Goal: Task Accomplishment & Management: Manage account settings

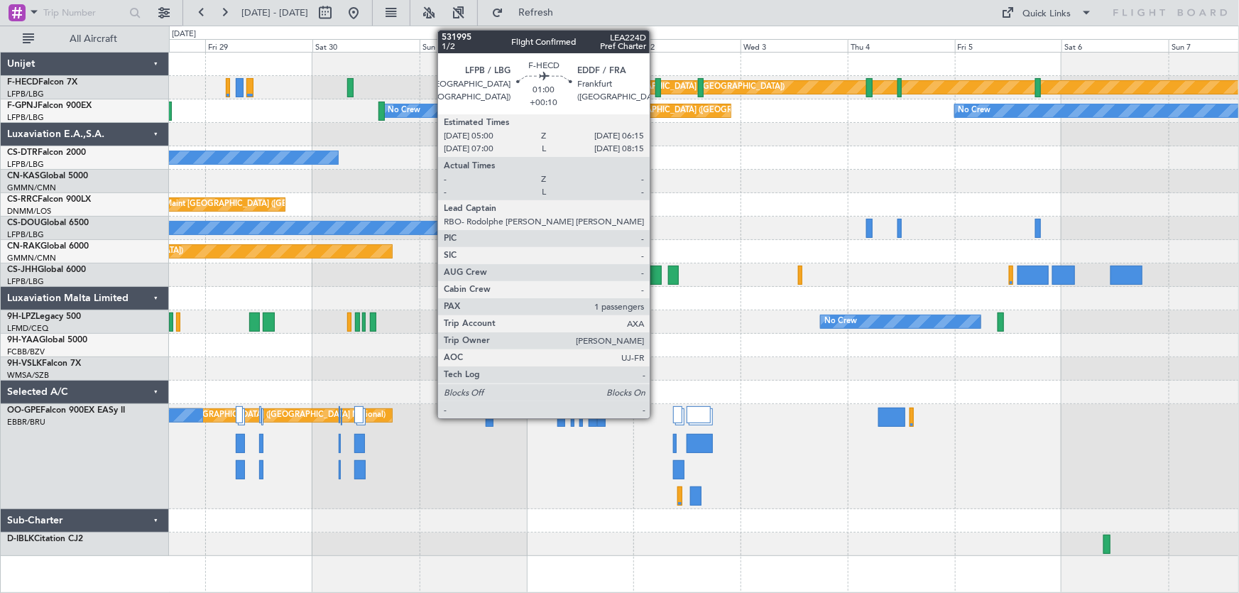
click at [656, 84] on div at bounding box center [658, 87] width 6 height 19
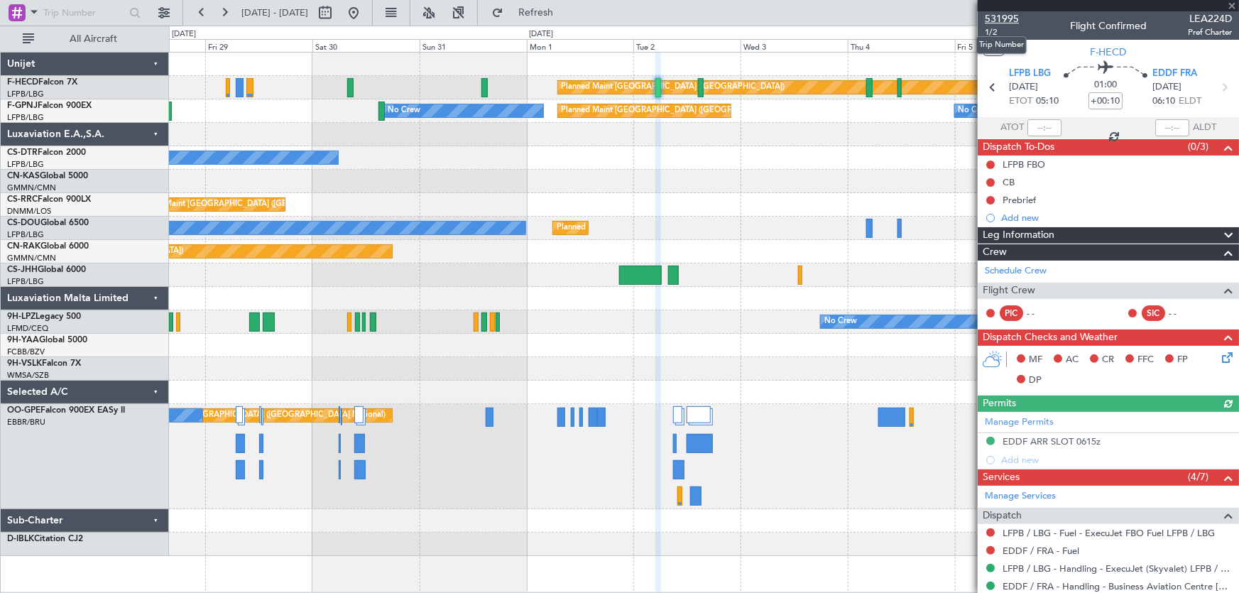
click at [1001, 15] on span "531995" at bounding box center [1002, 18] width 34 height 15
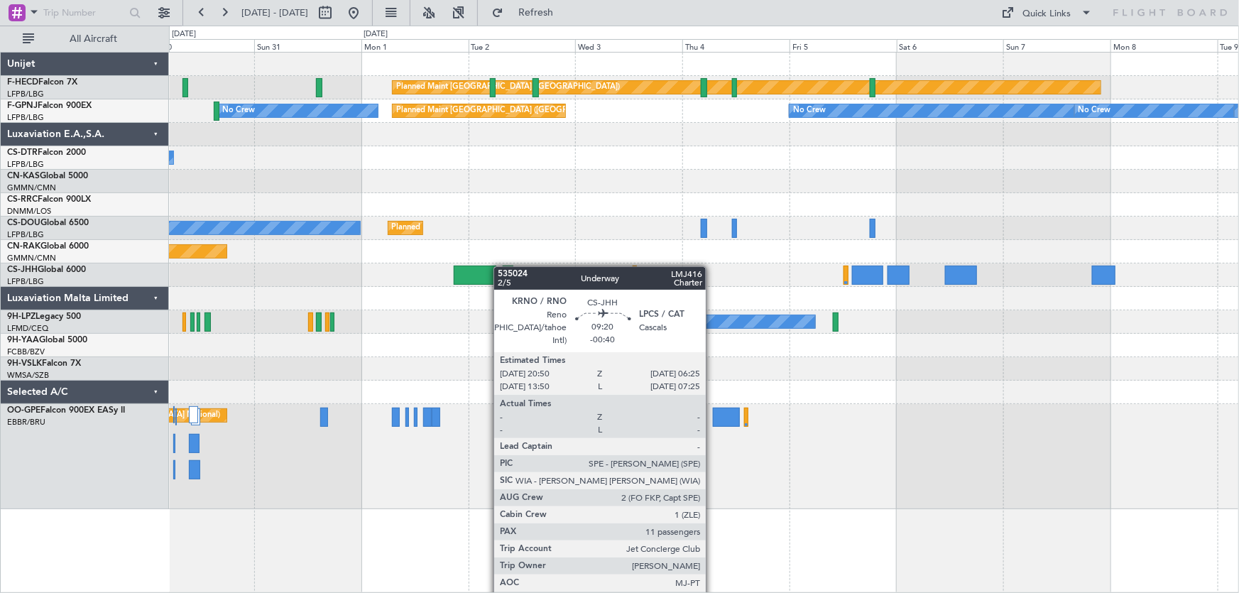
click at [496, 266] on div "Planned Maint [GEOGRAPHIC_DATA] ([GEOGRAPHIC_DATA]) No Crew Planned Maint [GEOG…" at bounding box center [704, 281] width 1070 height 457
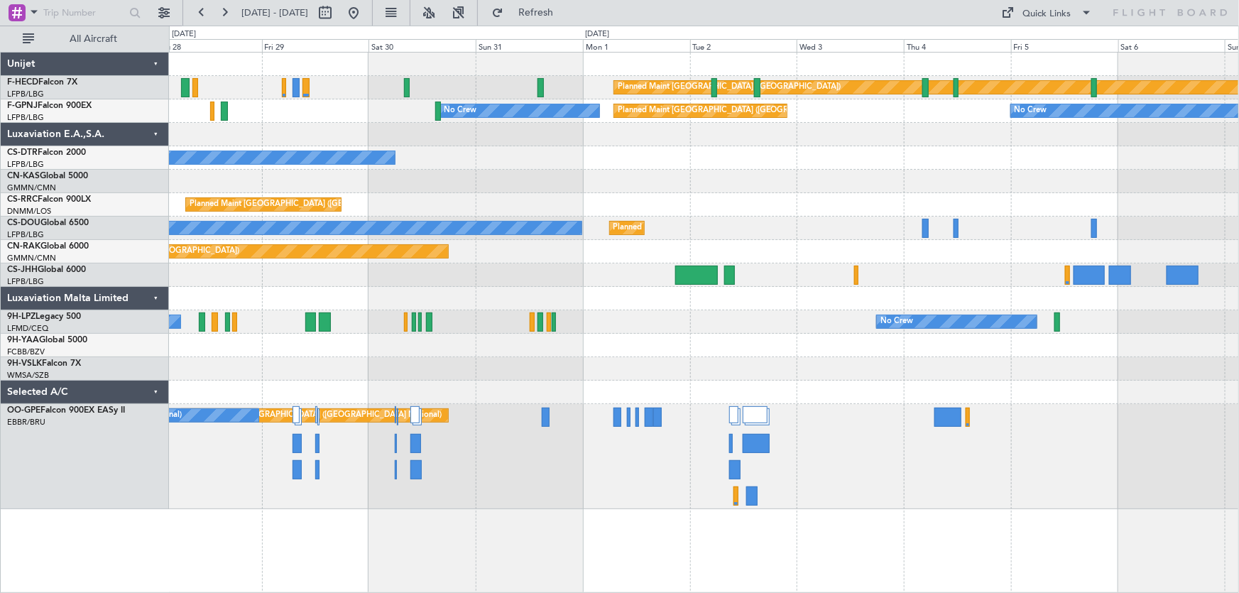
click at [561, 178] on div "Planned Maint [GEOGRAPHIC_DATA] ([GEOGRAPHIC_DATA]) No Crew No Crew Planned Mai…" at bounding box center [704, 281] width 1070 height 457
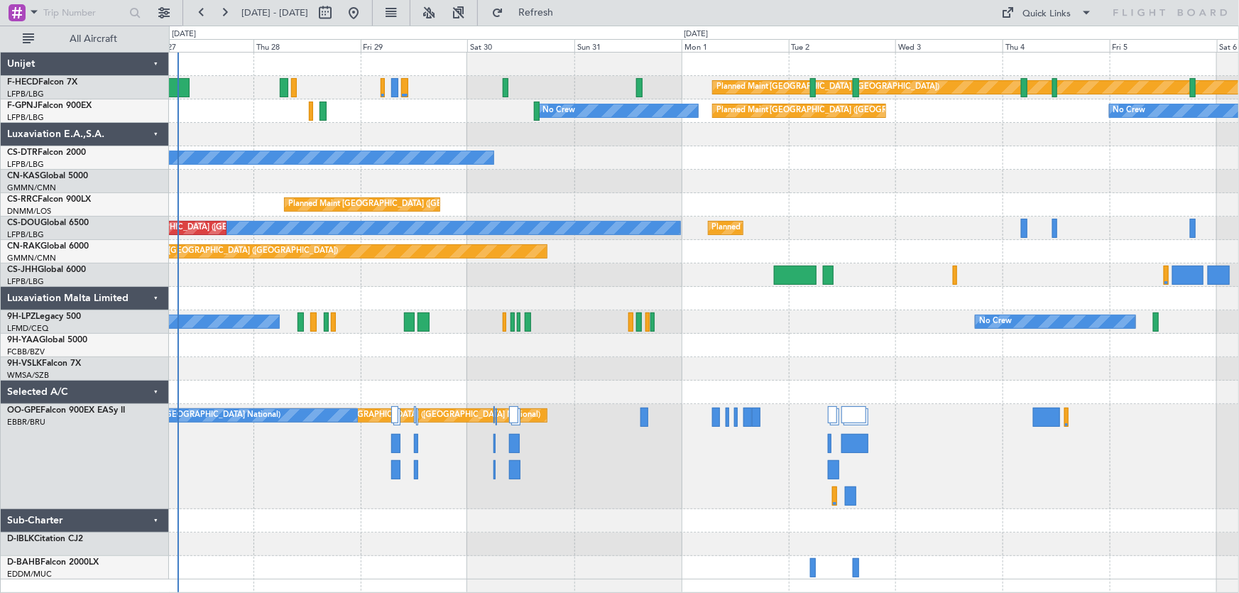
click at [698, 170] on div at bounding box center [704, 181] width 1070 height 23
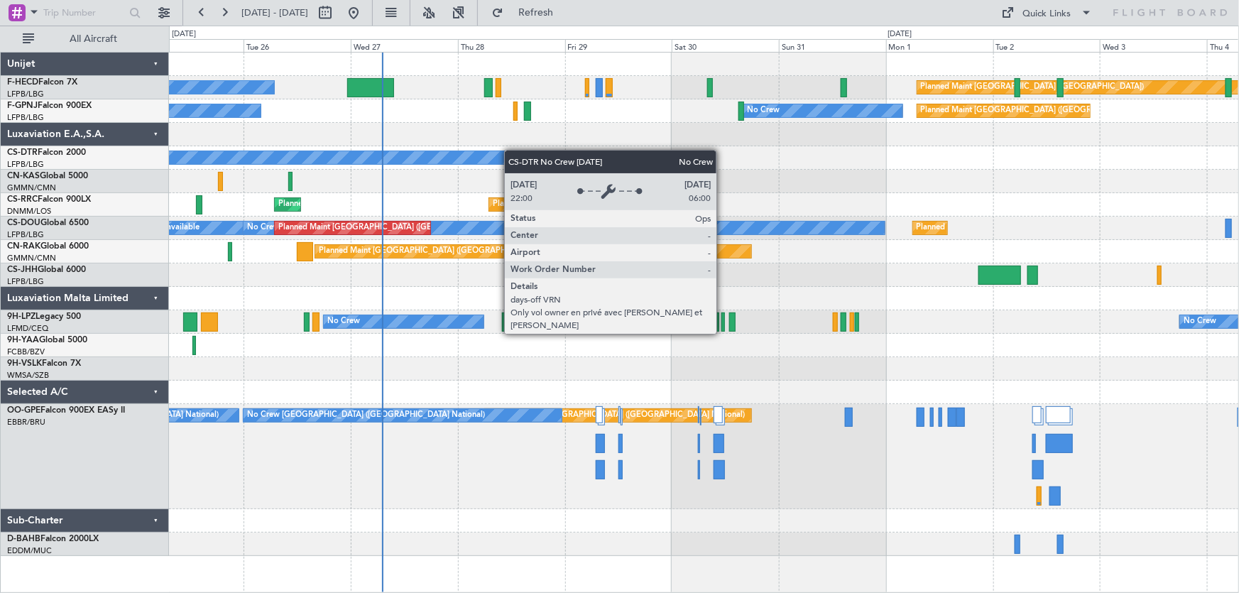
click at [554, 151] on div "No Crew" at bounding box center [704, 157] width 1070 height 23
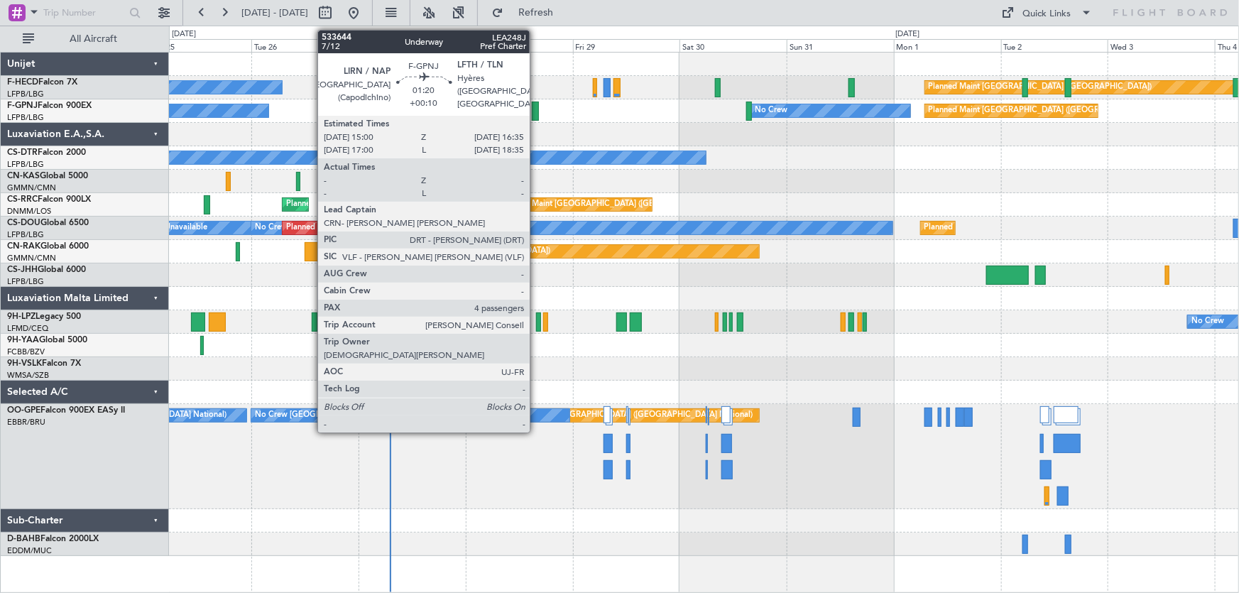
click at [536, 119] on div at bounding box center [535, 111] width 7 height 19
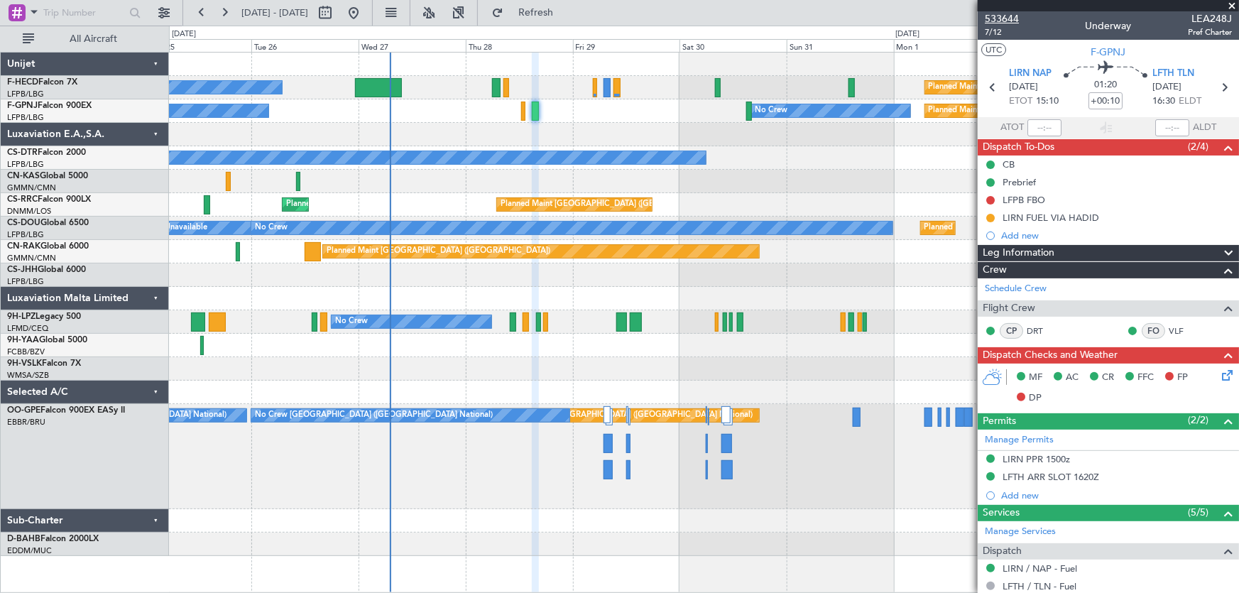
click at [1008, 19] on span "533644" at bounding box center [1002, 18] width 34 height 15
click at [365, 14] on button at bounding box center [353, 12] width 23 height 23
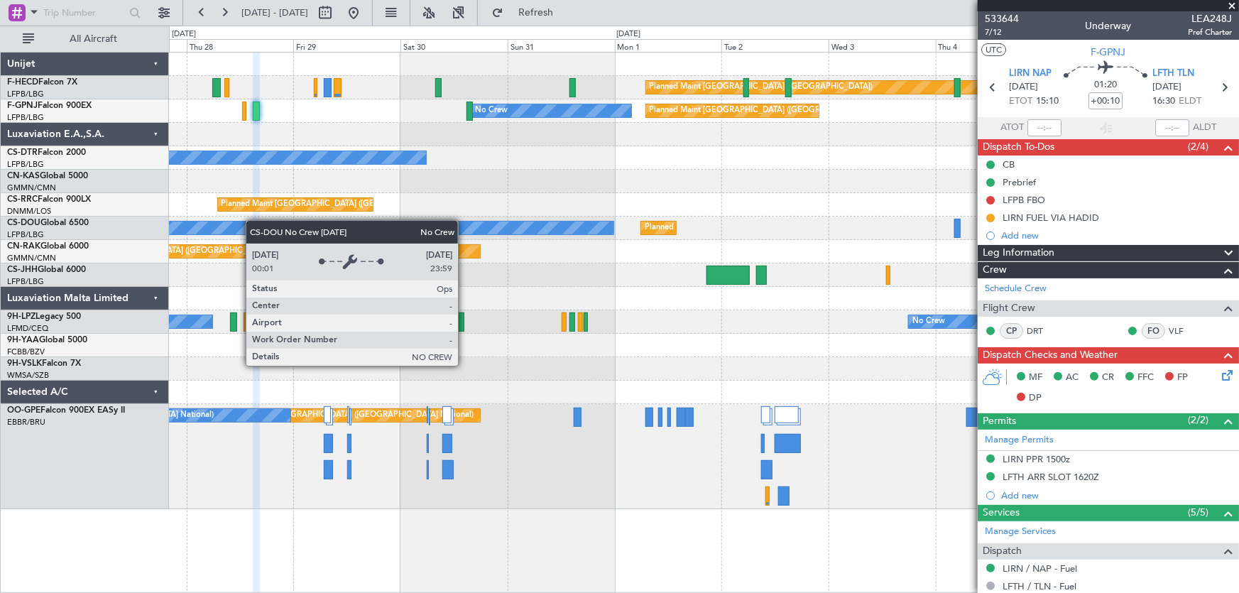
click at [197, 228] on div "Planned Maint Paris (Le Bourget) No Crew Planned Maint Paris (Le Bourget) No Cr…" at bounding box center [704, 281] width 1070 height 457
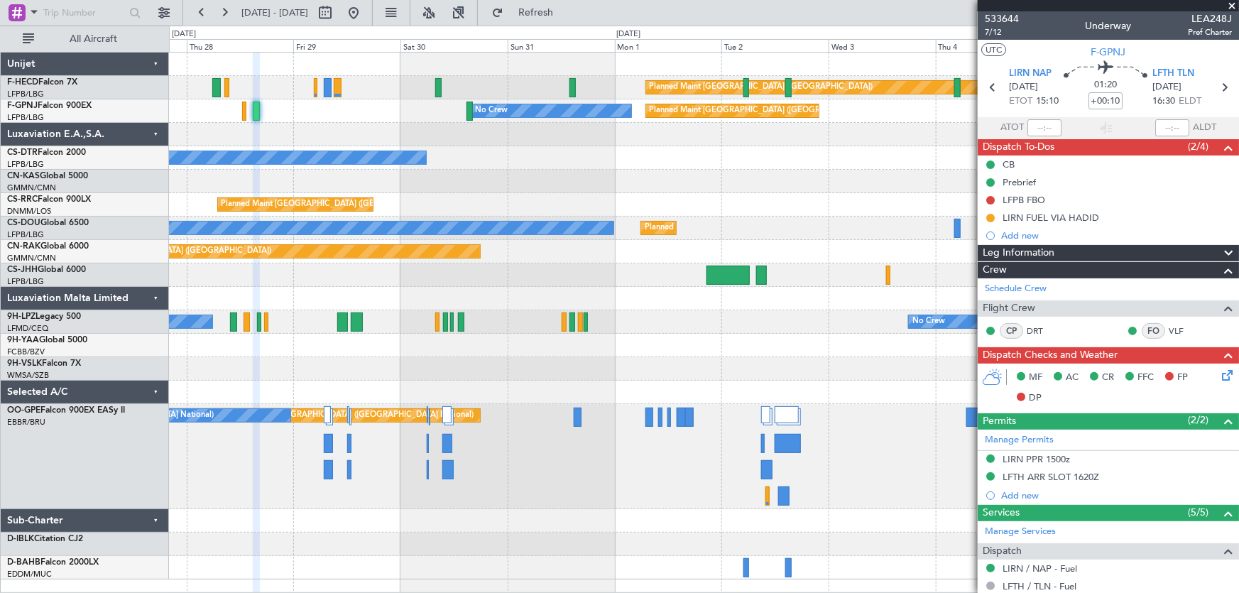
click at [457, 175] on div "Planned Maint Paris (Le Bourget) No Crew Planned Maint Paris (Le Bourget) No Cr…" at bounding box center [704, 316] width 1070 height 527
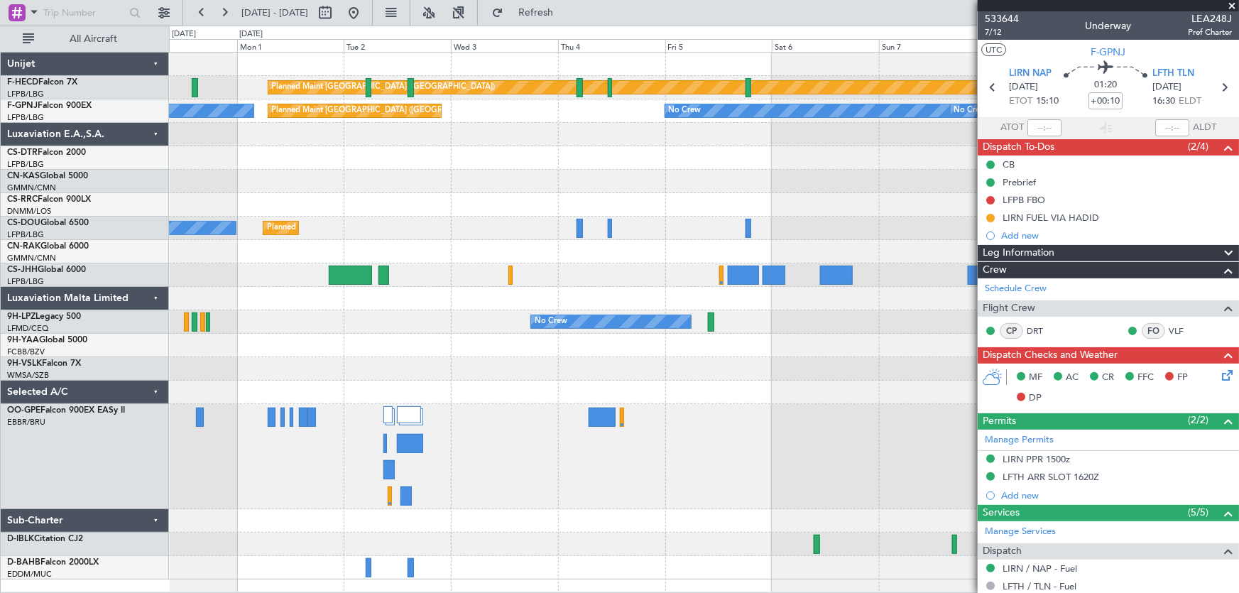
click at [369, 177] on div at bounding box center [704, 181] width 1070 height 23
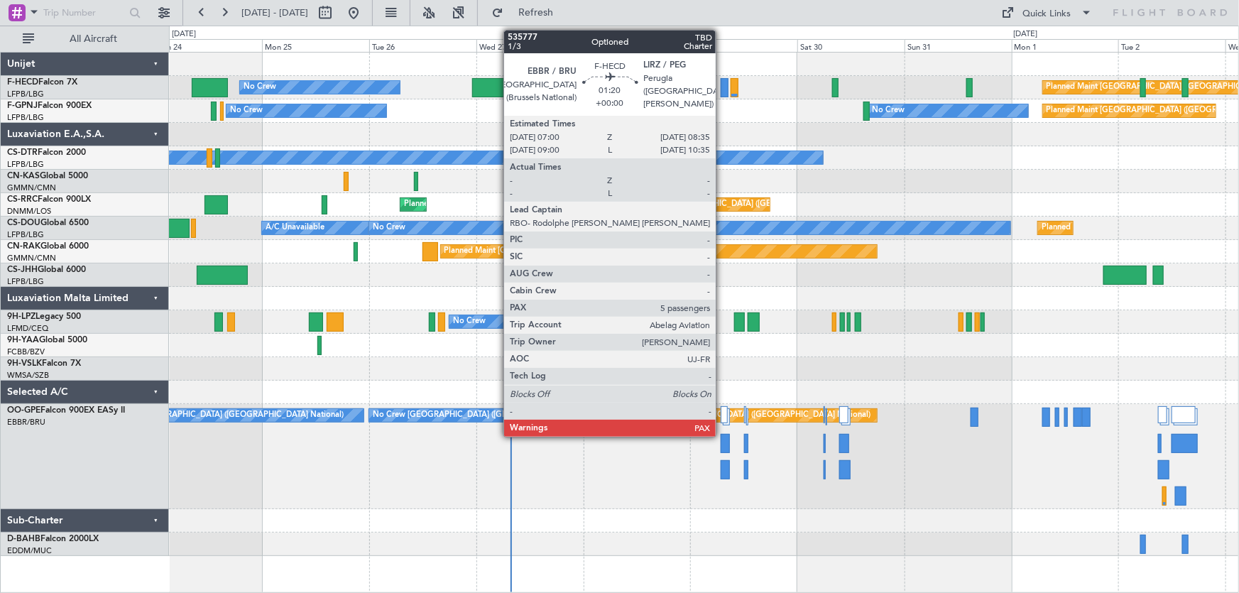
click at [722, 89] on div at bounding box center [724, 87] width 7 height 19
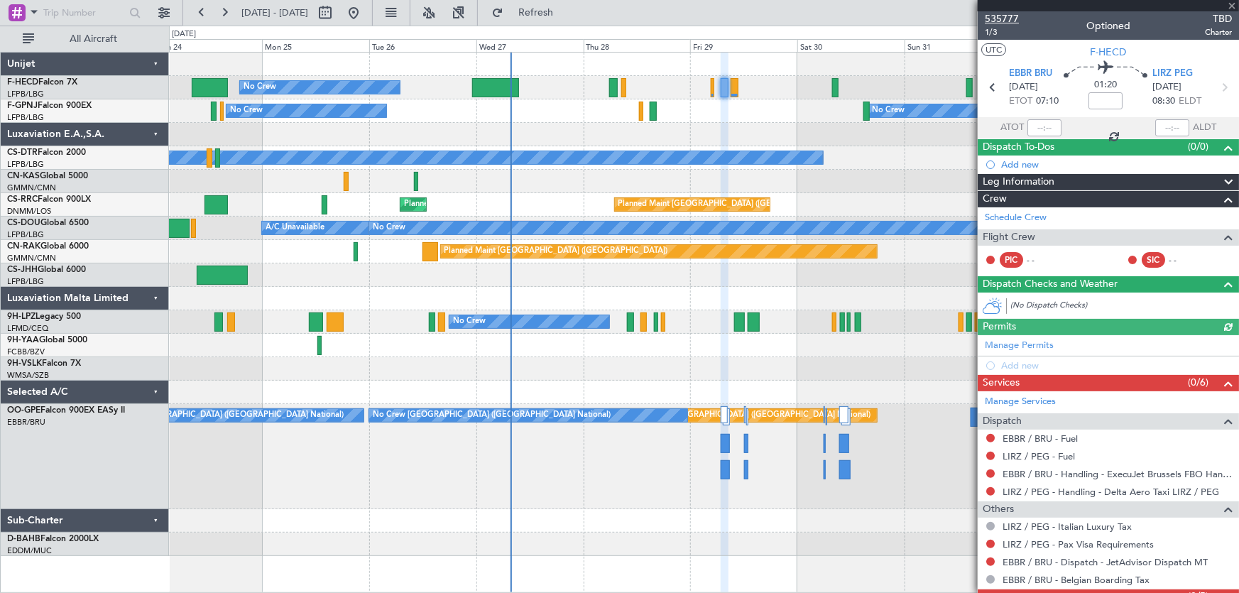
click at [1009, 18] on span "535777" at bounding box center [1002, 18] width 34 height 15
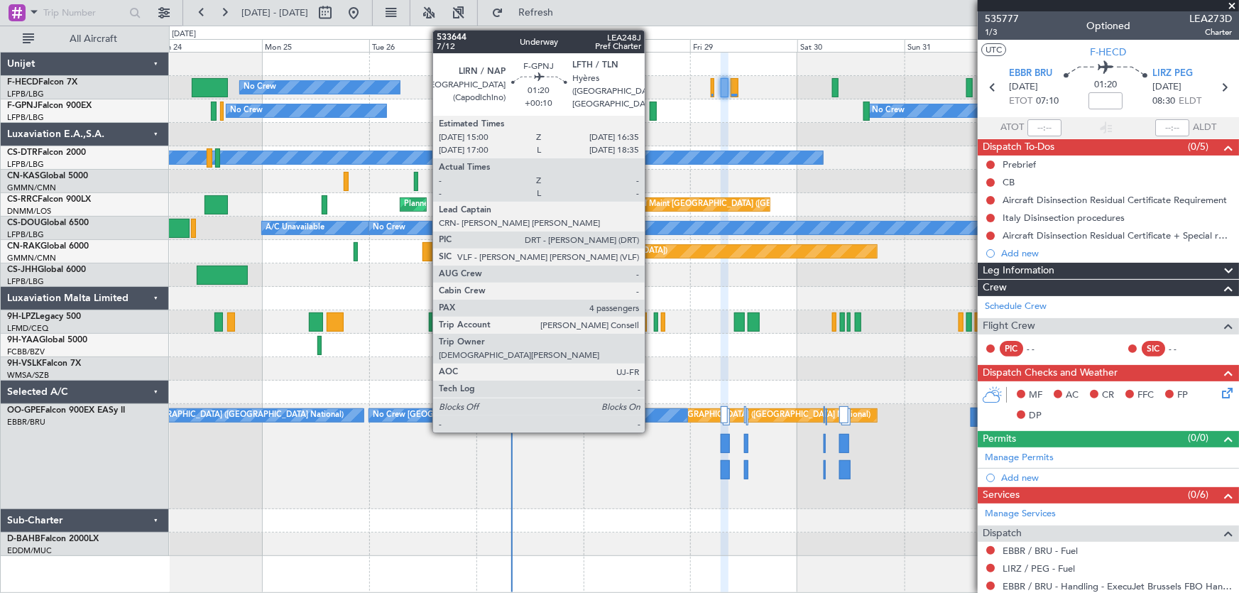
click at [651, 114] on div at bounding box center [653, 111] width 7 height 19
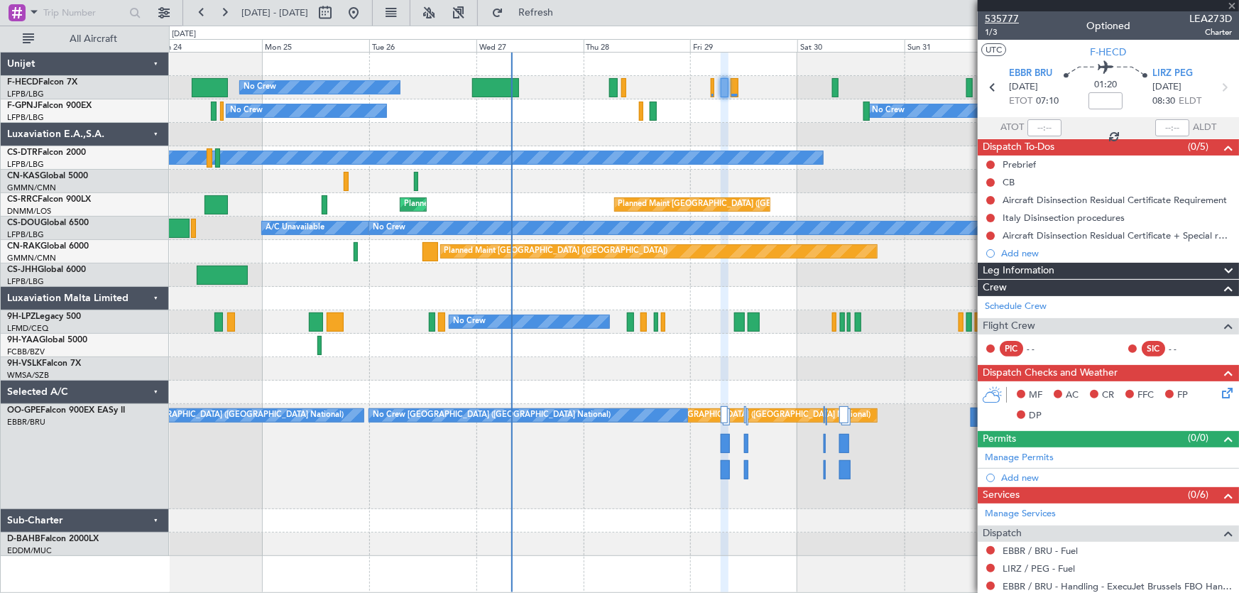
click at [1008, 18] on span "535777" at bounding box center [1002, 18] width 34 height 15
type input "+00:10"
type input "4"
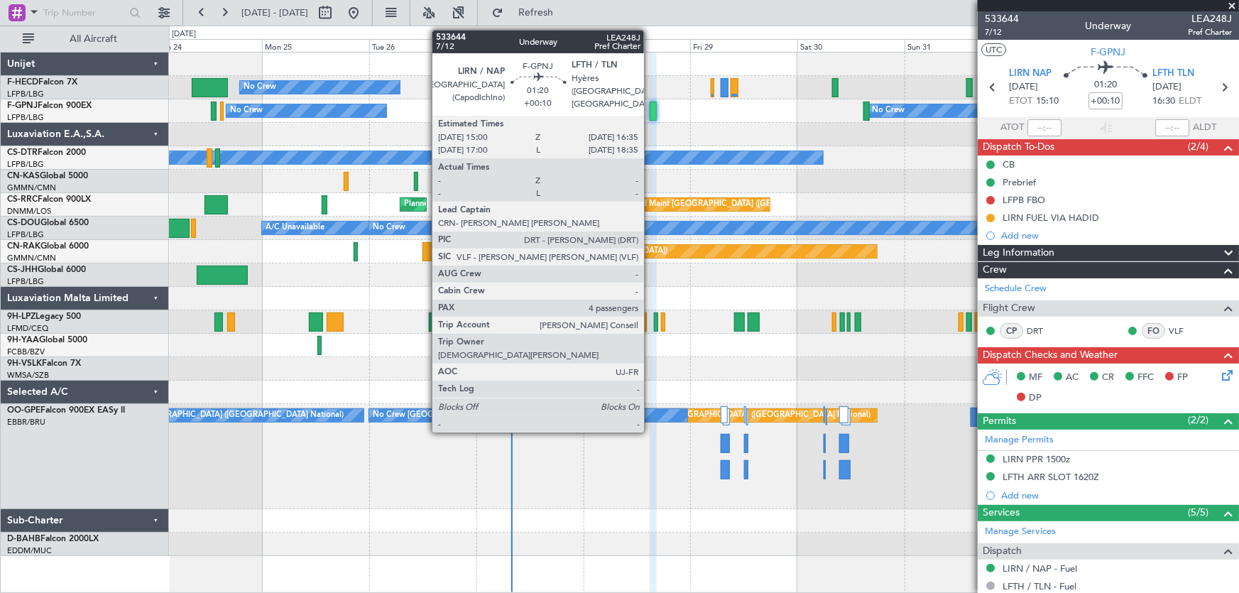
click at [651, 107] on div at bounding box center [653, 111] width 7 height 19
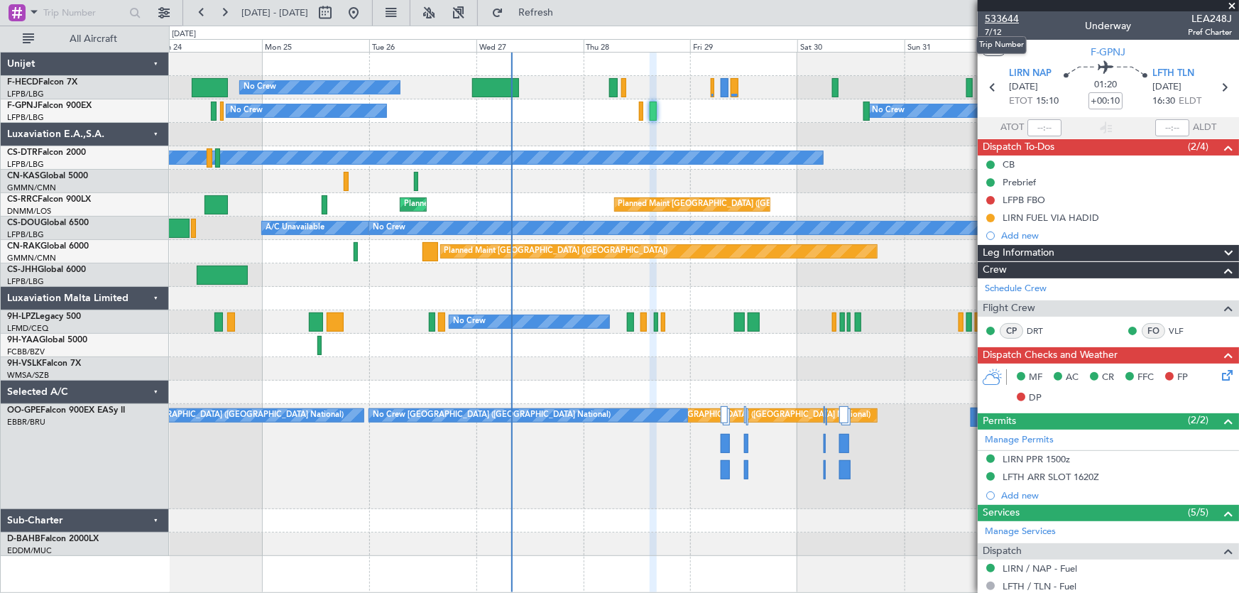
click at [1009, 19] on span "533644" at bounding box center [1002, 18] width 34 height 15
click at [365, 16] on button at bounding box center [353, 12] width 23 height 23
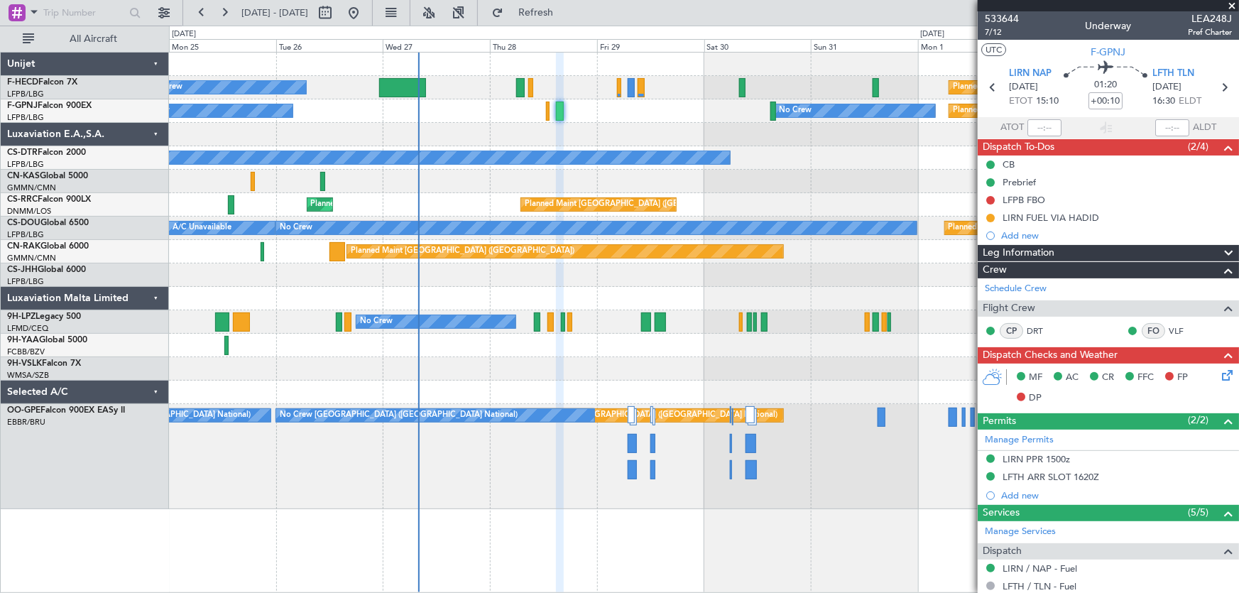
click at [429, 197] on div "No Crew Planned Maint [GEOGRAPHIC_DATA] ([GEOGRAPHIC_DATA]) No Crew Planned Mai…" at bounding box center [704, 281] width 1070 height 457
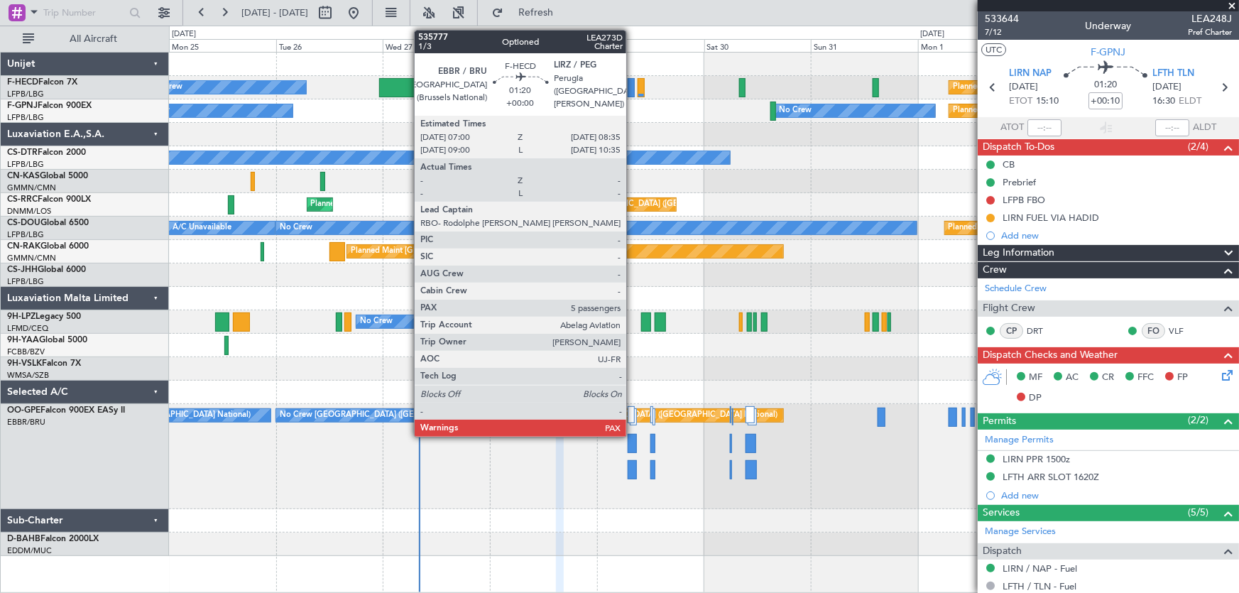
click at [633, 80] on div at bounding box center [631, 87] width 7 height 19
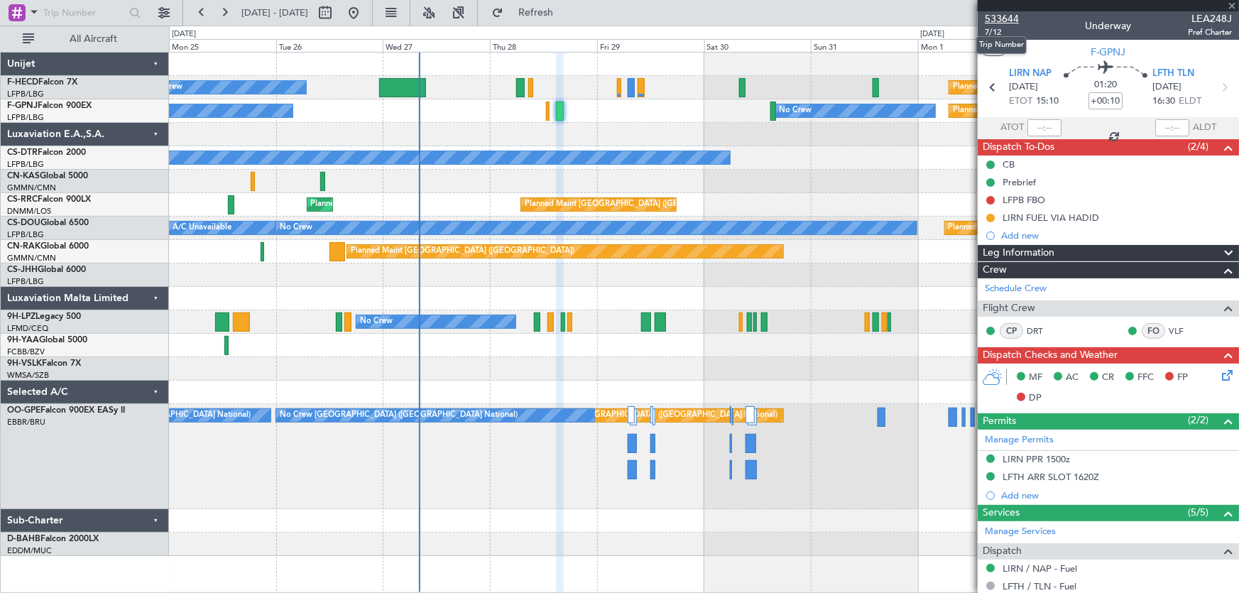
type input "5"
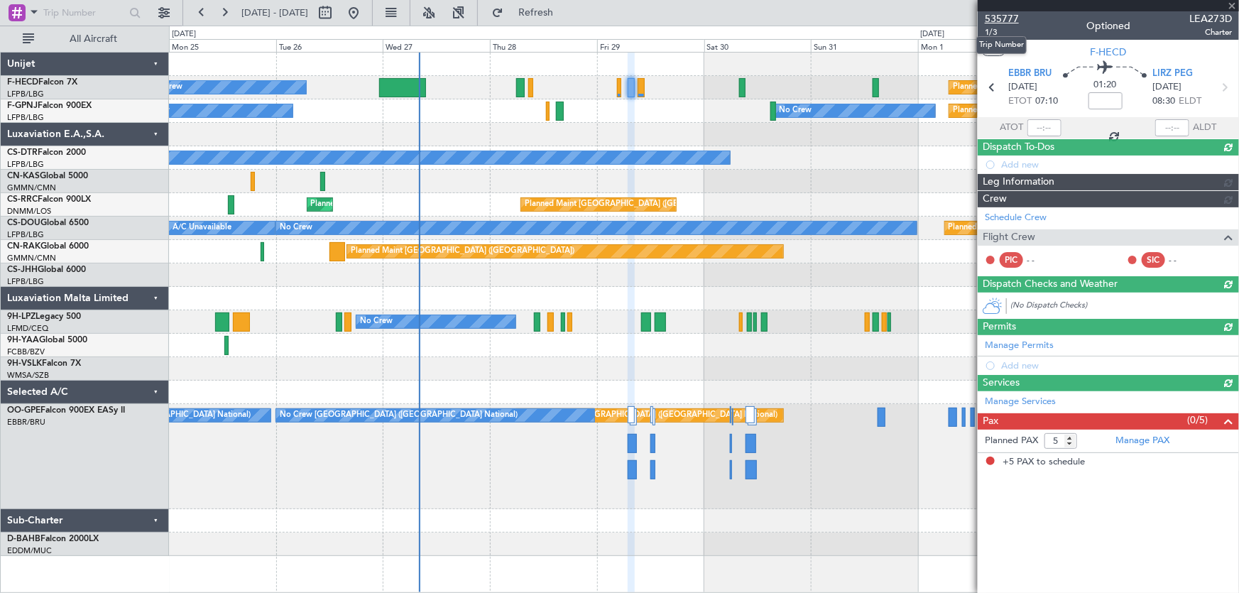
click at [1000, 18] on span "535777" at bounding box center [1002, 18] width 34 height 15
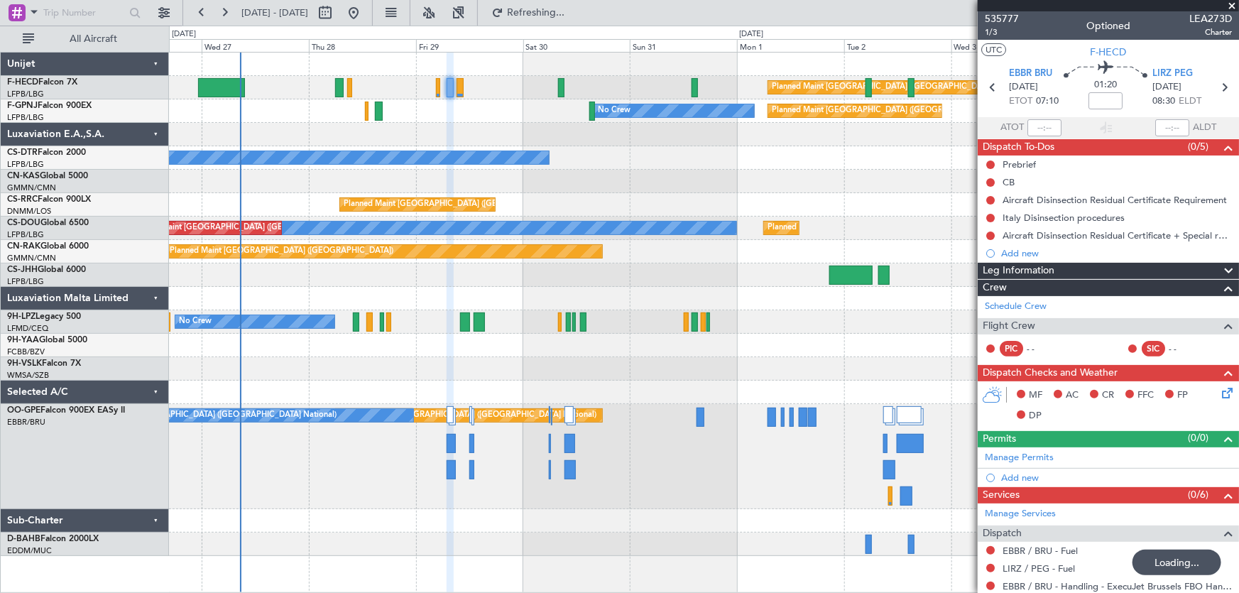
click at [410, 178] on div "Planned Maint [GEOGRAPHIC_DATA] ([GEOGRAPHIC_DATA]) No Crew Planned Maint [GEOG…" at bounding box center [704, 304] width 1070 height 503
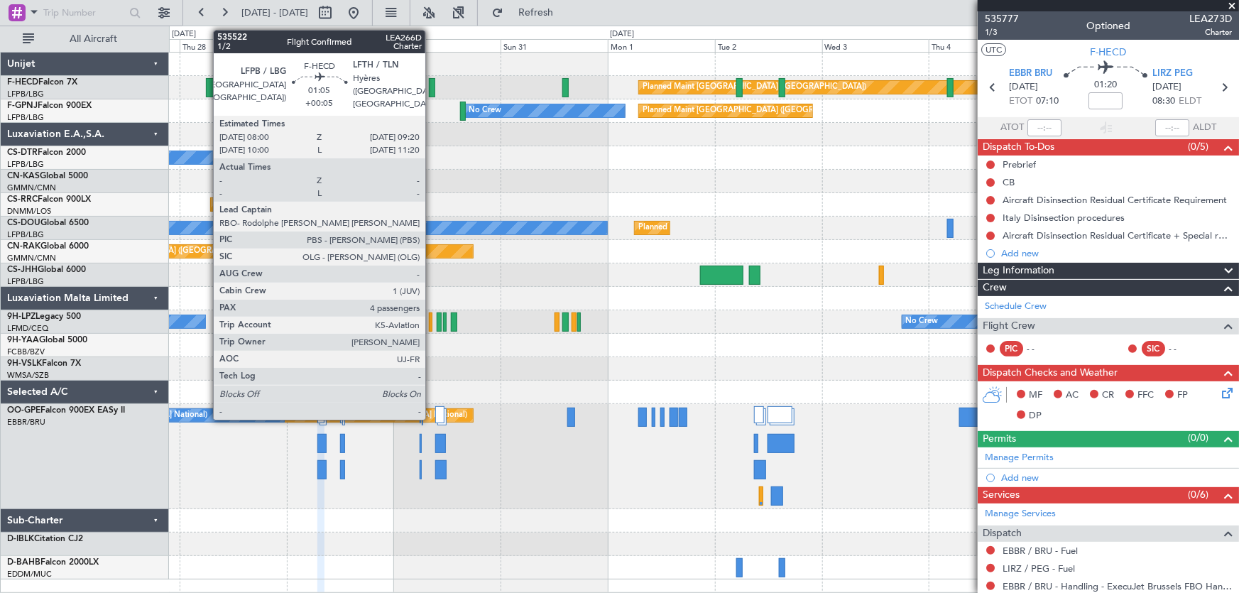
click at [432, 92] on div at bounding box center [432, 87] width 6 height 19
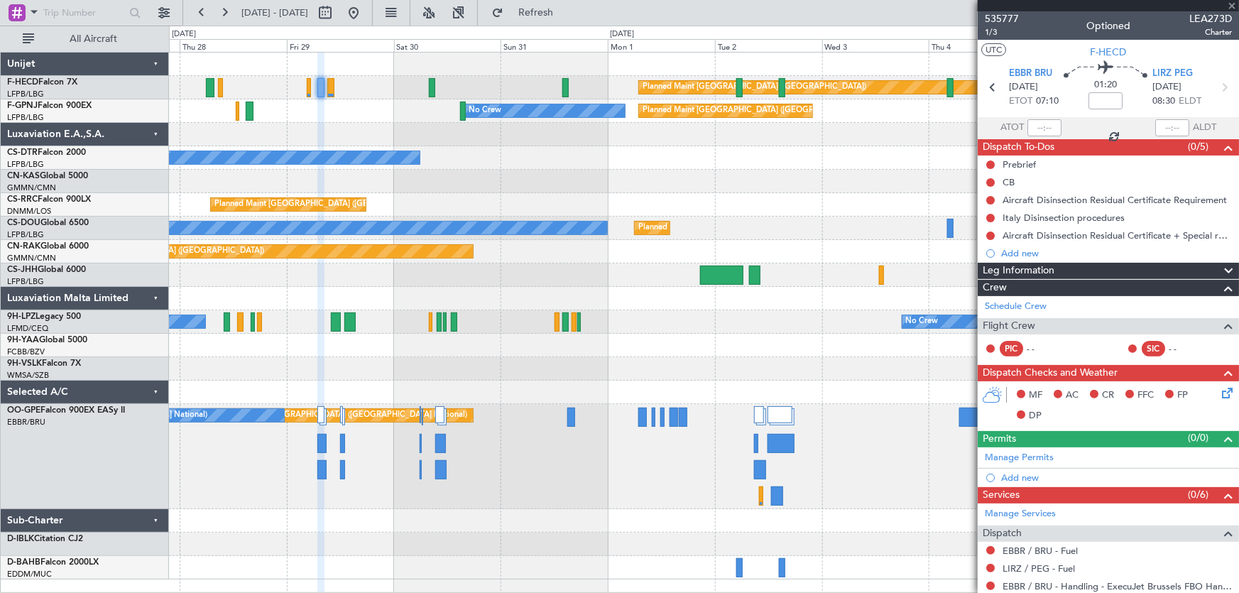
type input "+00:05"
type input "4"
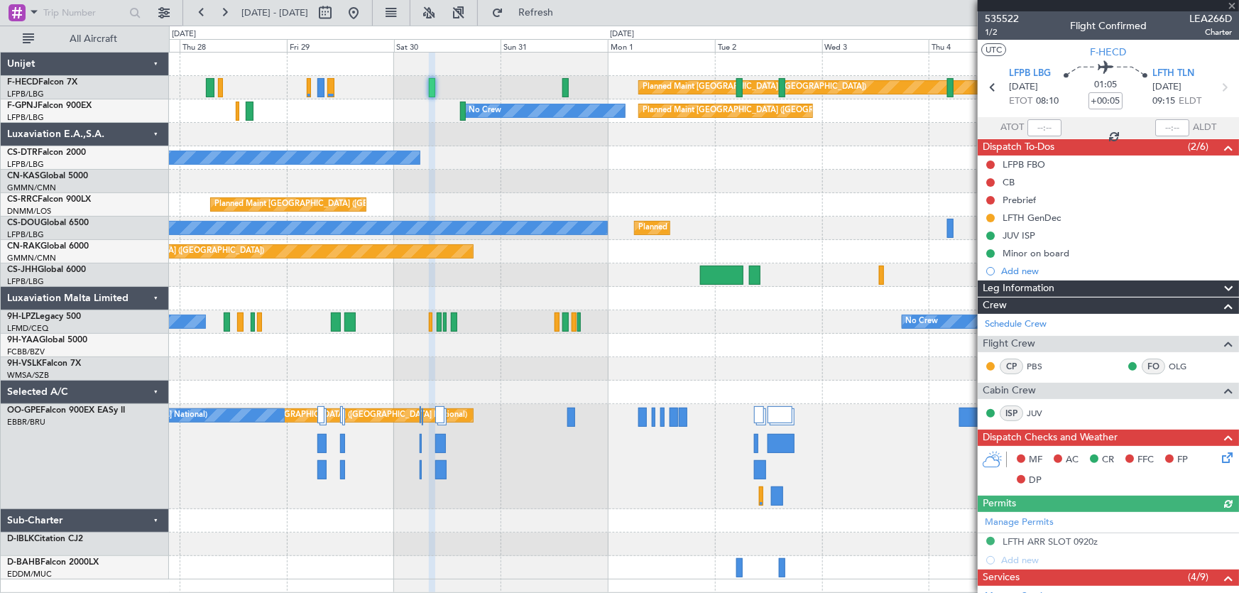
scroll to position [193, 0]
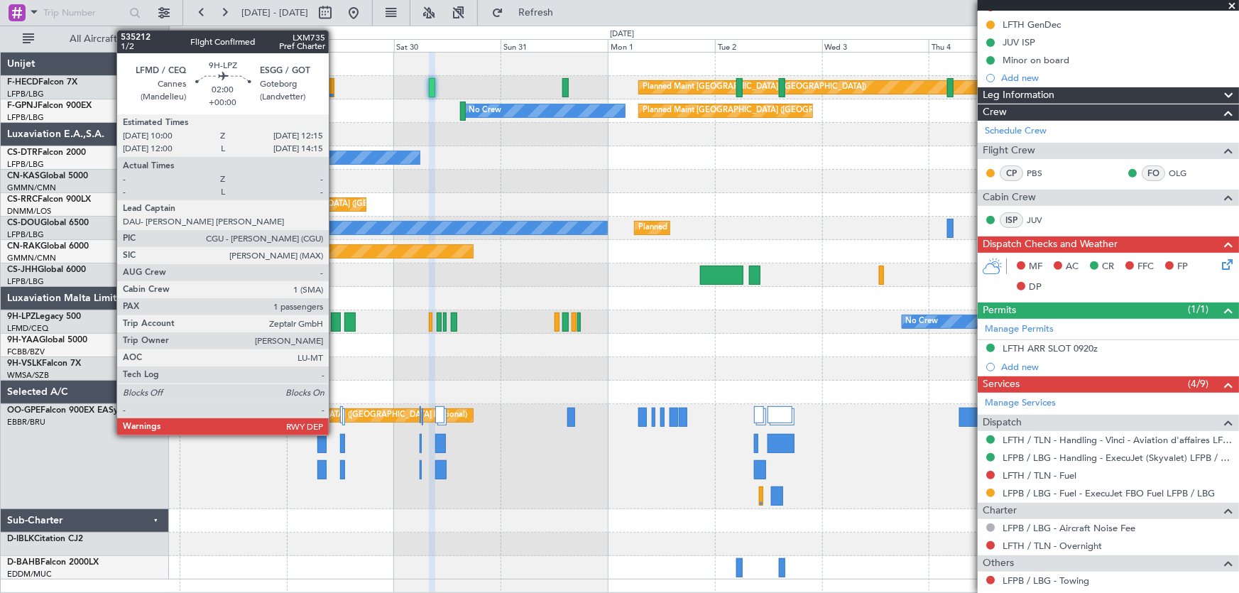
click at [335, 320] on div at bounding box center [336, 321] width 11 height 19
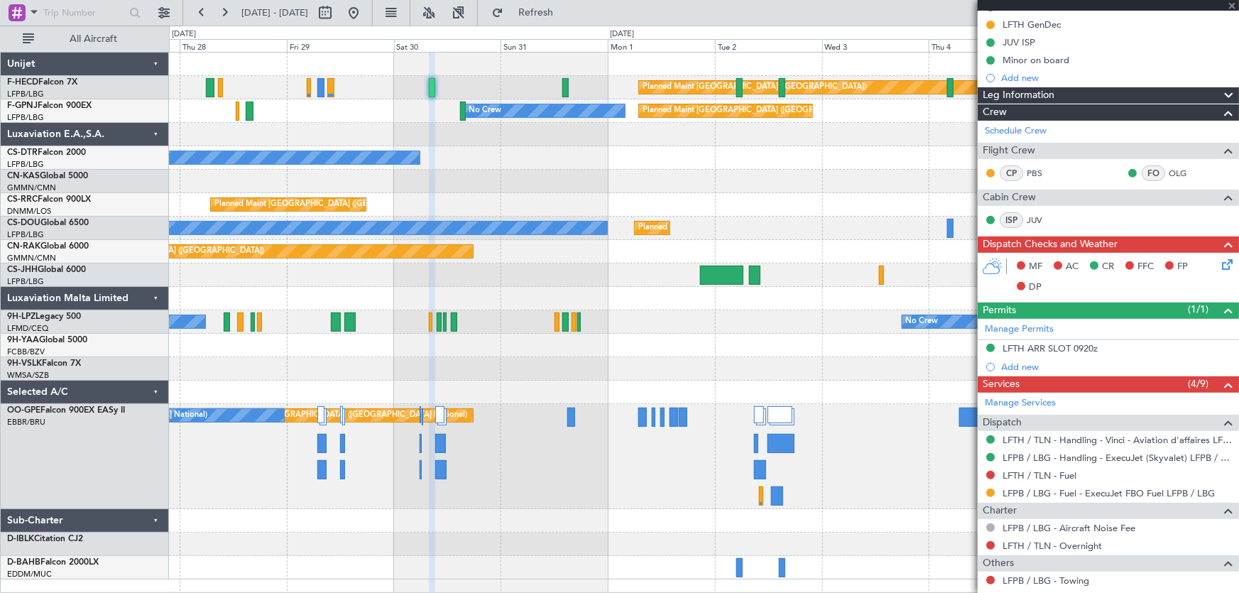
type input "1"
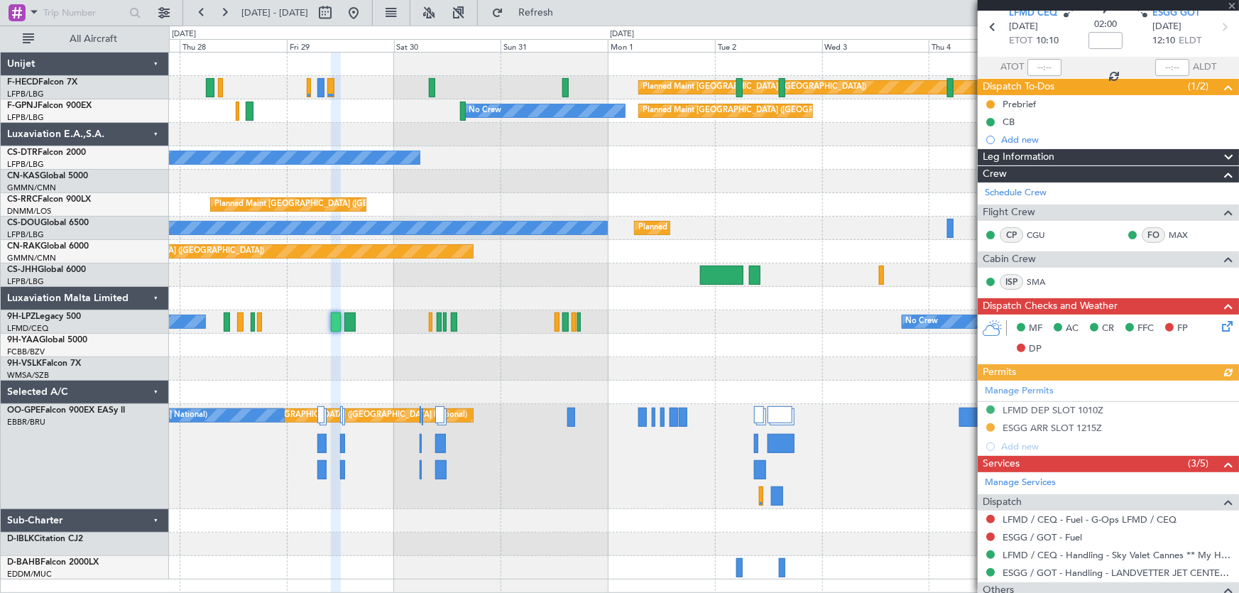
scroll to position [64, 0]
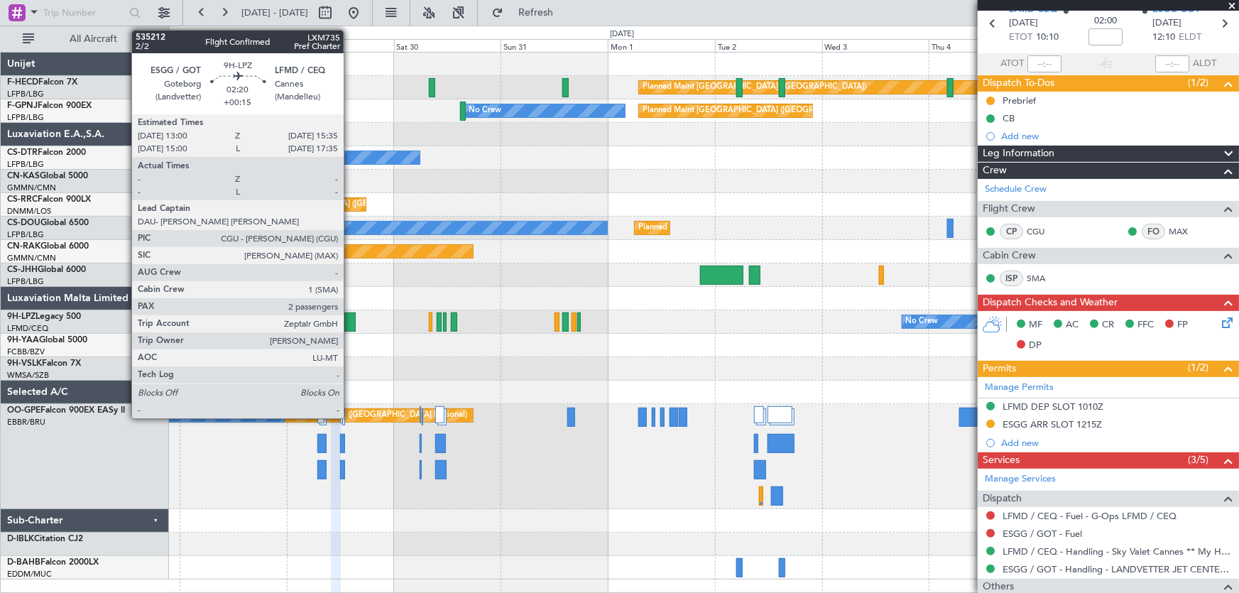
click at [350, 328] on div at bounding box center [350, 321] width 12 height 19
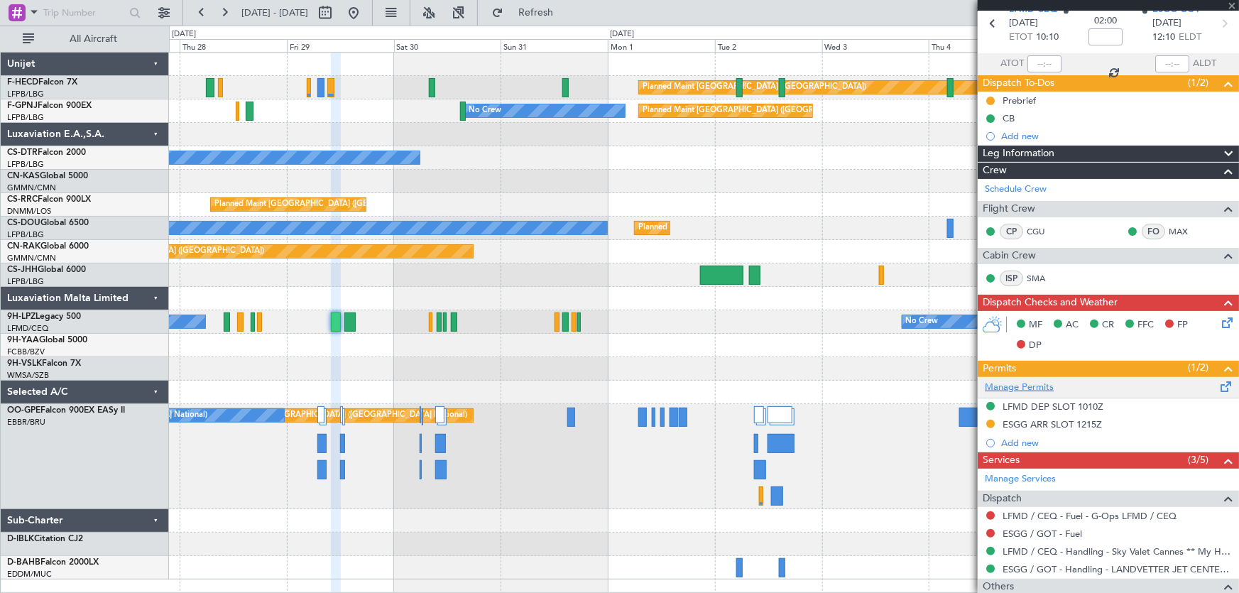
type input "+00:15"
type input "2"
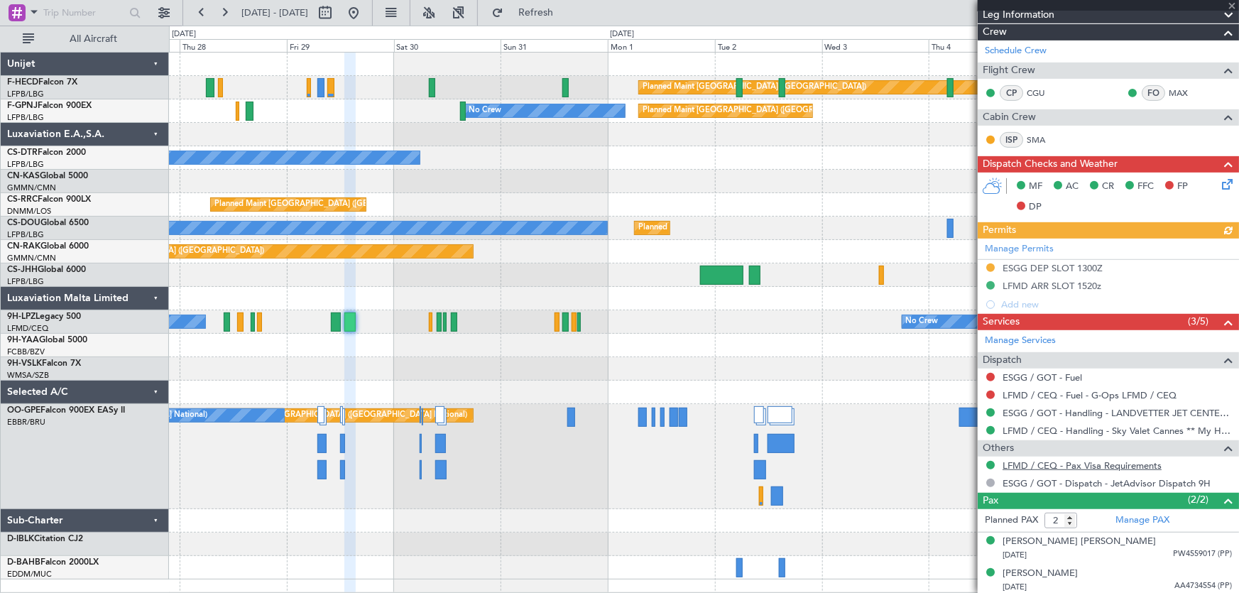
scroll to position [256, 0]
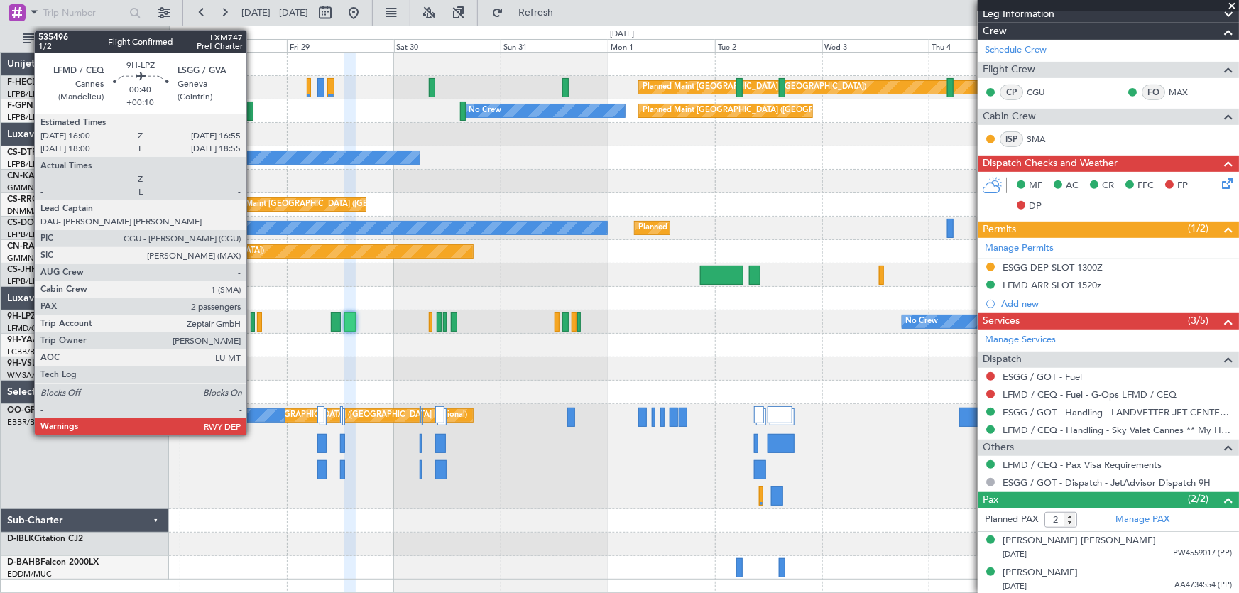
click at [253, 323] on div at bounding box center [253, 321] width 4 height 19
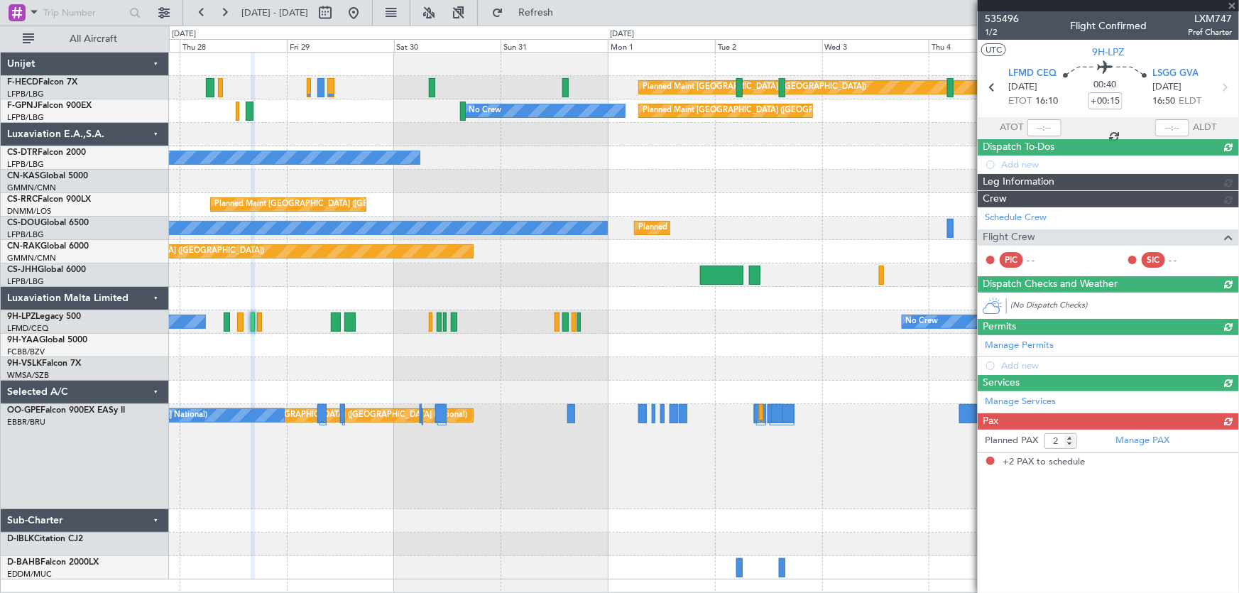
type input "+00:10"
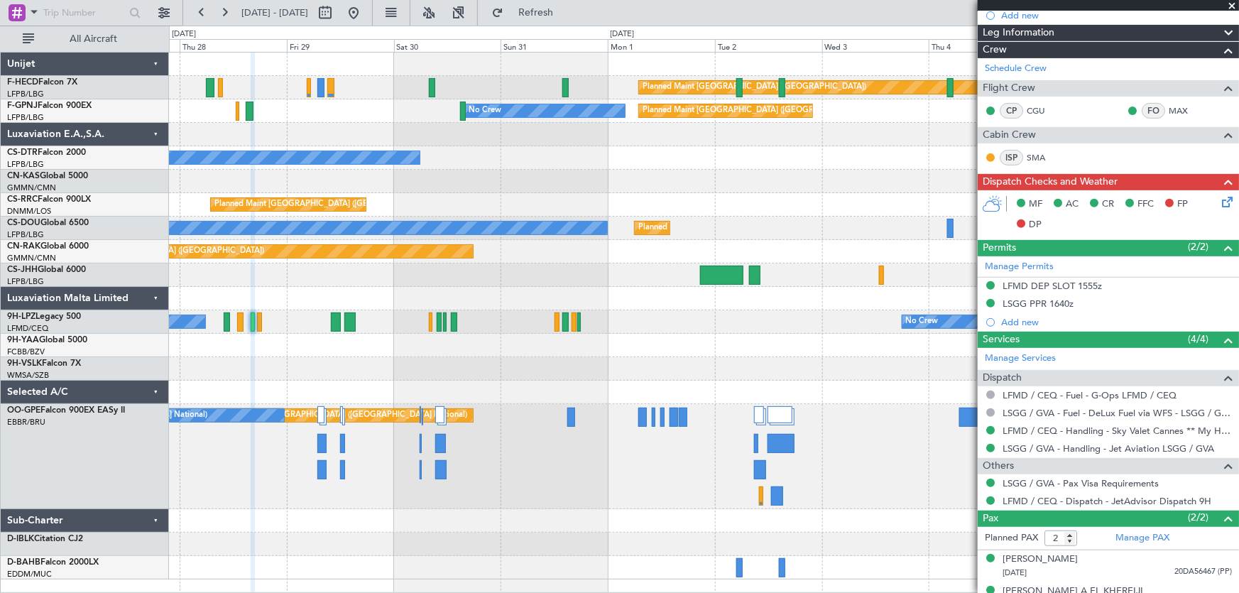
scroll to position [221, 0]
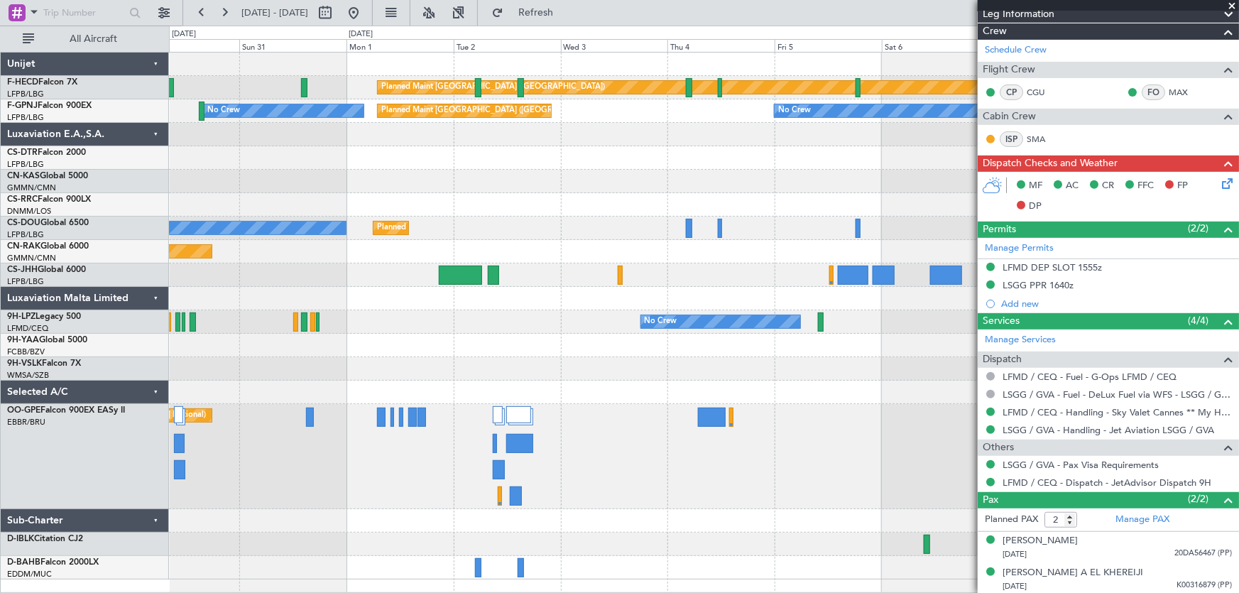
click at [483, 220] on div "Planned Maint [GEOGRAPHIC_DATA] ([GEOGRAPHIC_DATA]) No Crew Planned Maint [GEOG…" at bounding box center [704, 316] width 1070 height 527
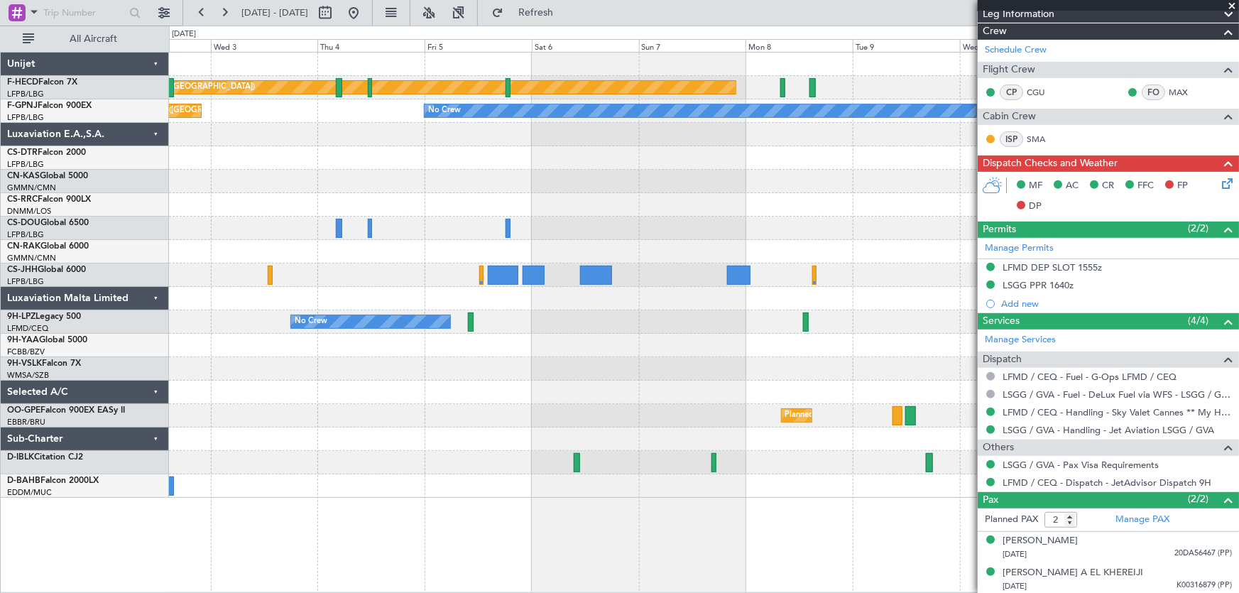
click at [445, 270] on div "Planned Maint [GEOGRAPHIC_DATA] ([GEOGRAPHIC_DATA]) Planned Maint [GEOGRAPHIC_D…" at bounding box center [704, 275] width 1070 height 445
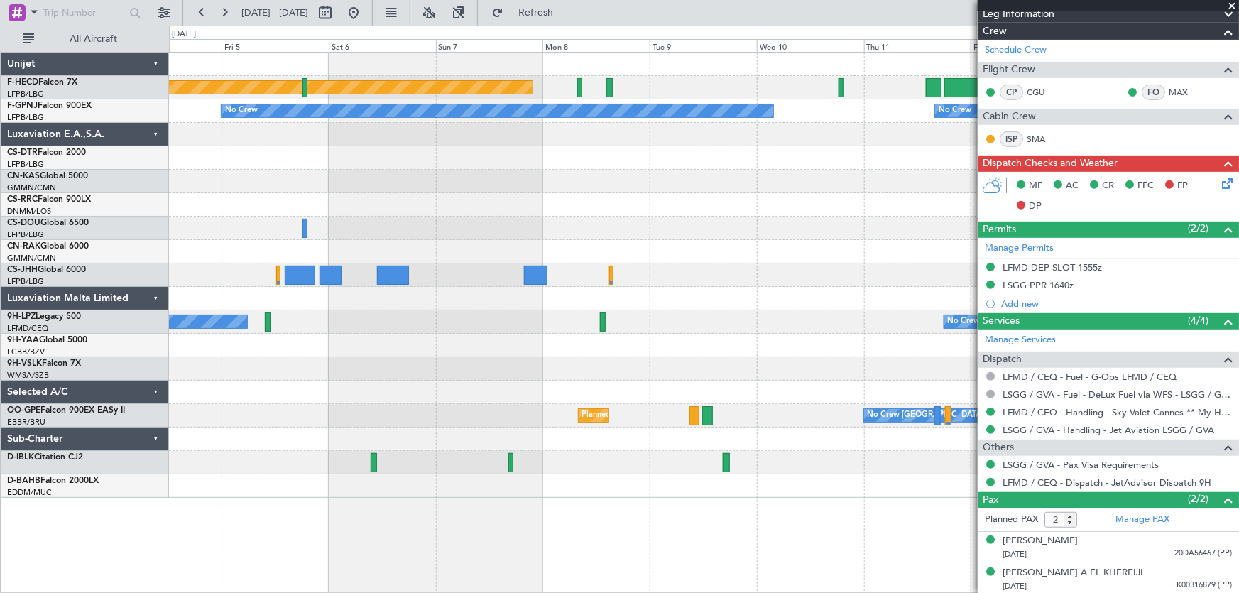
click at [320, 224] on div at bounding box center [704, 228] width 1070 height 23
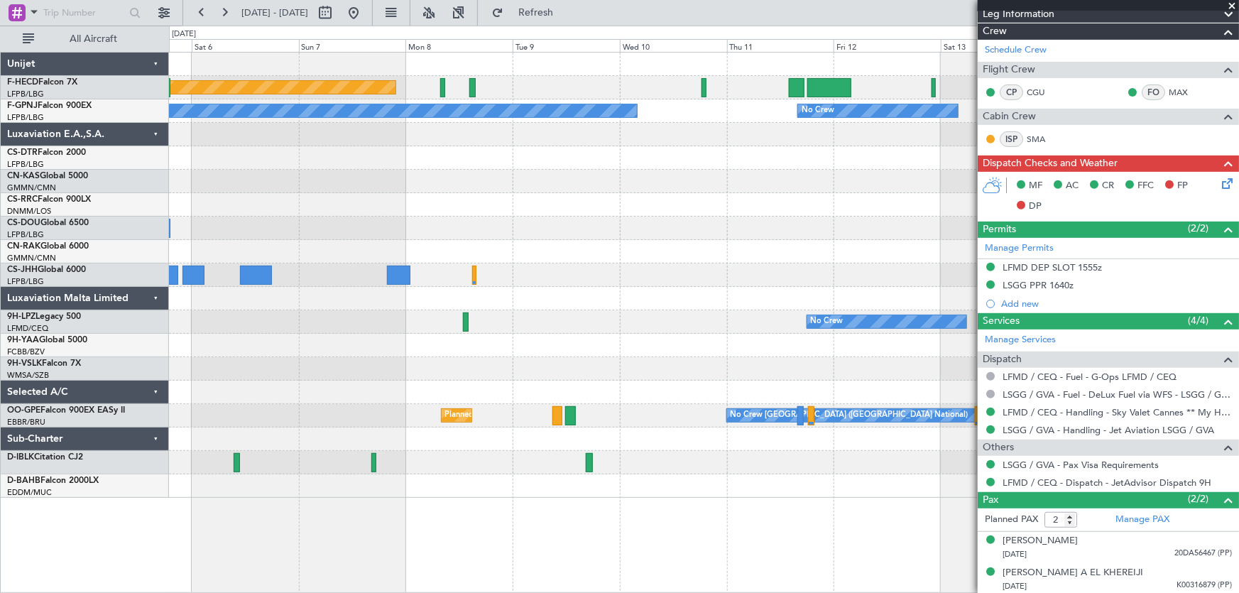
click at [293, 198] on div at bounding box center [704, 204] width 1070 height 23
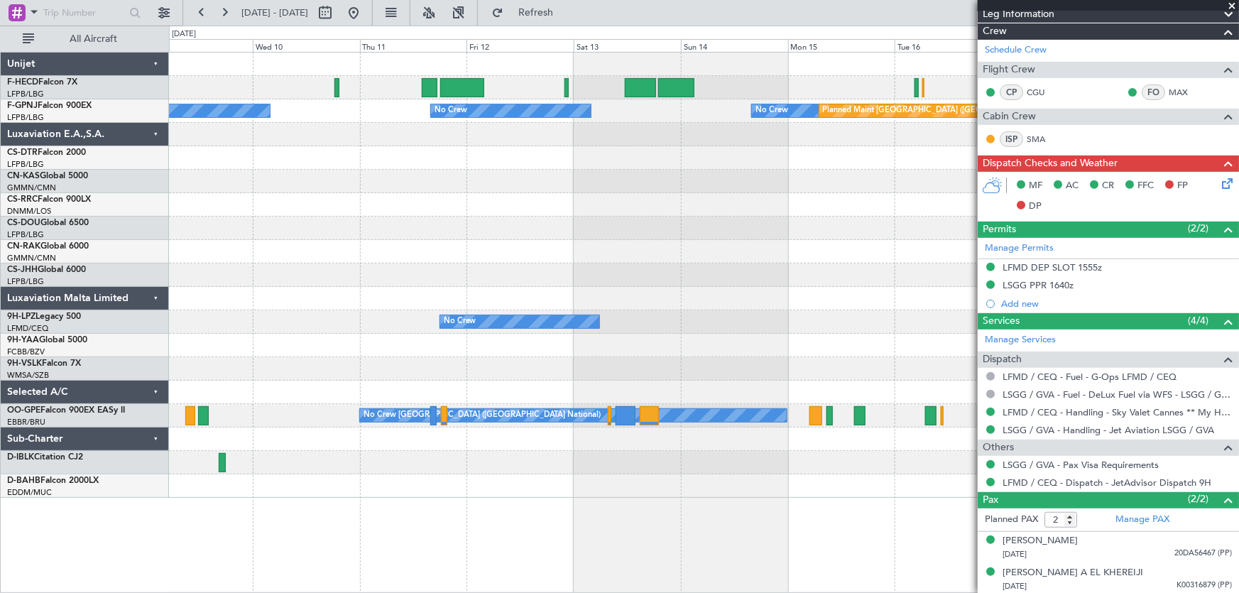
click at [319, 222] on div "Planned Maint [GEOGRAPHIC_DATA] ([GEOGRAPHIC_DATA]) No Crew No Crew No Crew Pla…" at bounding box center [704, 275] width 1070 height 445
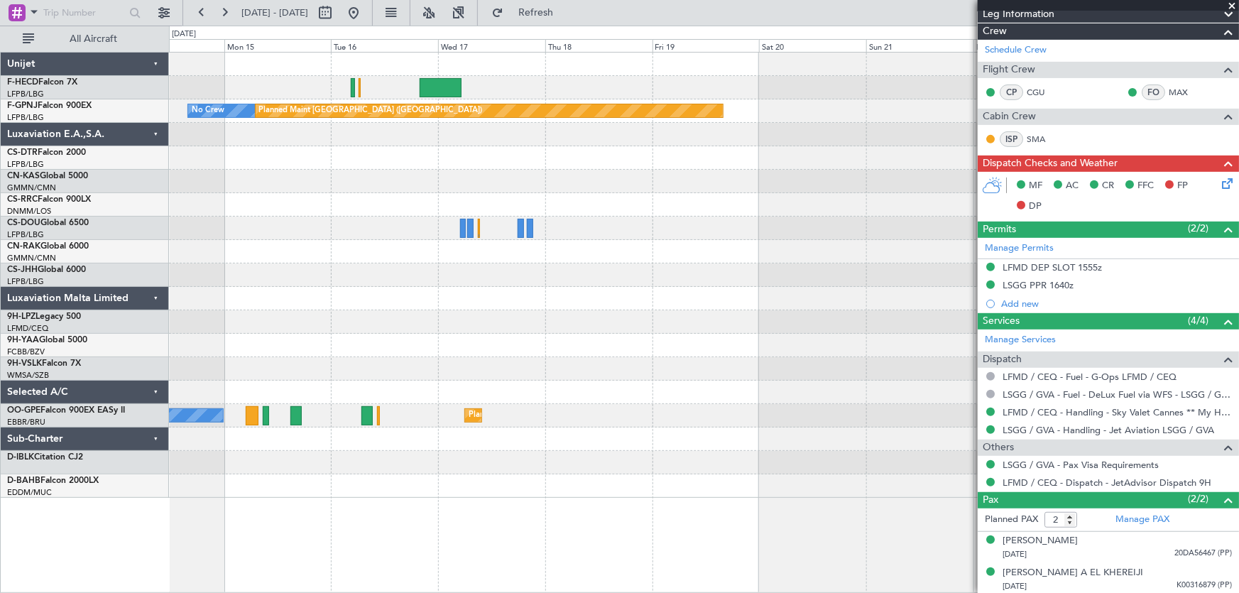
click at [346, 224] on div at bounding box center [704, 228] width 1070 height 23
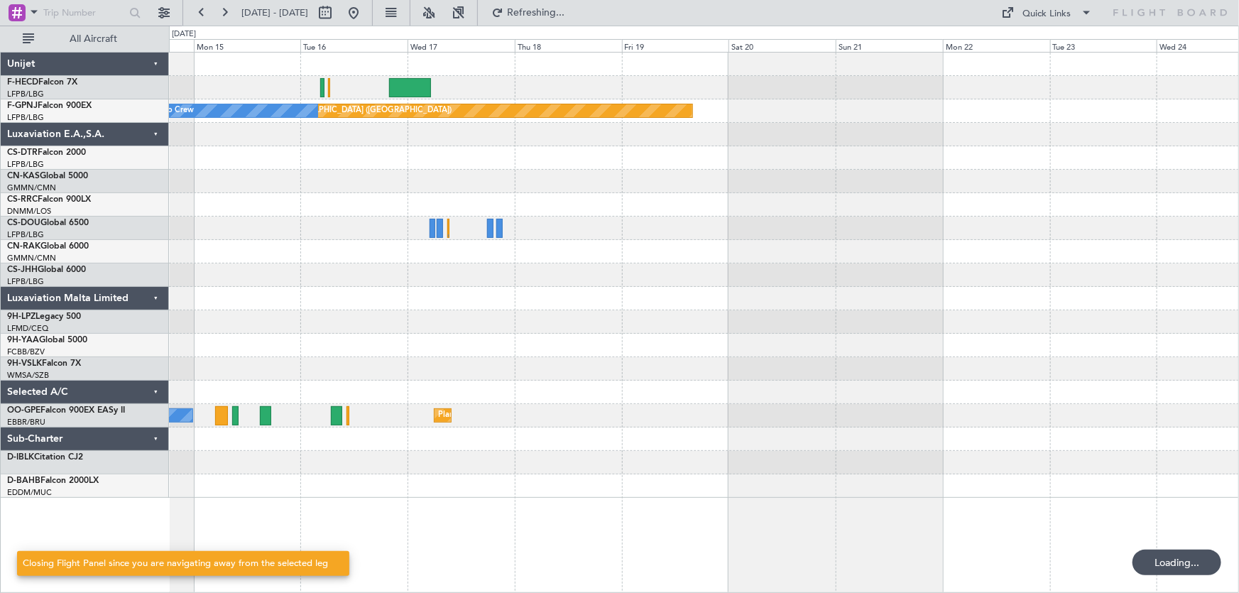
scroll to position [0, 0]
